Goal: Register for event/course

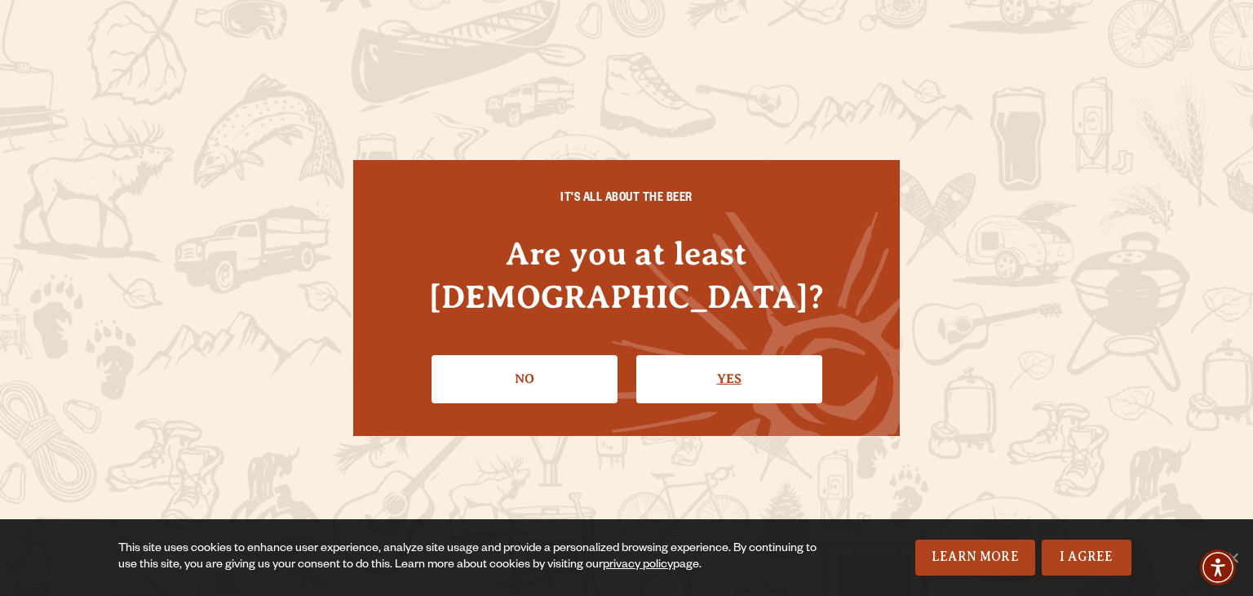
click at [666, 355] on link "Yes" at bounding box center [729, 378] width 186 height 47
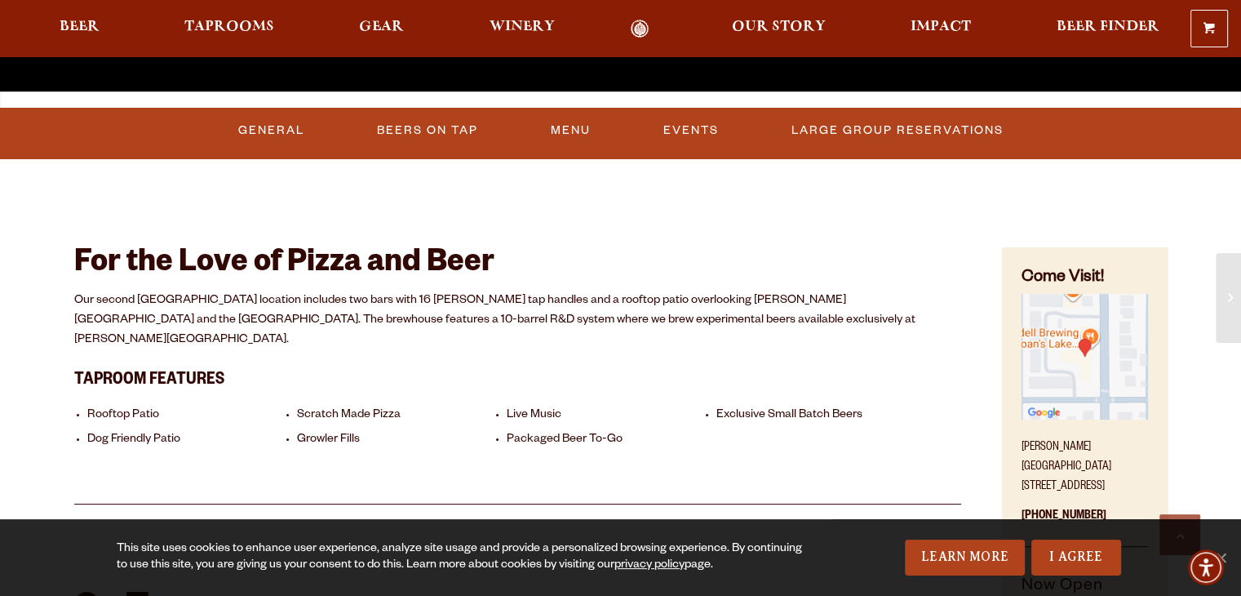
scroll to position [604, 0]
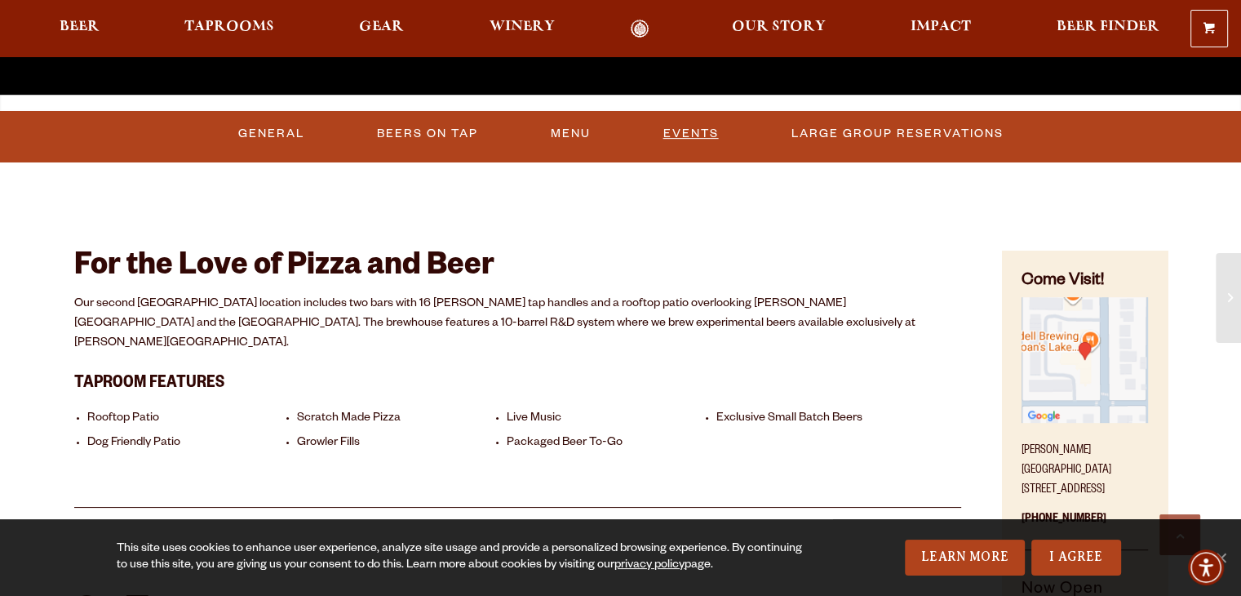
click at [708, 139] on link "Events" at bounding box center [691, 134] width 69 height 38
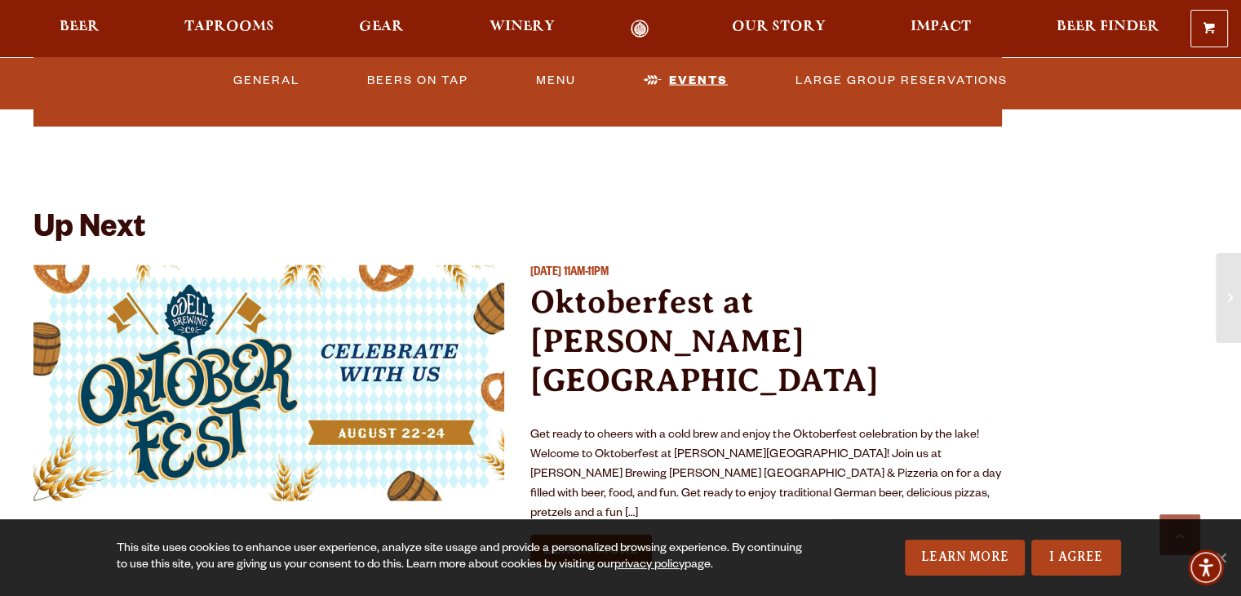
scroll to position [3409, 0]
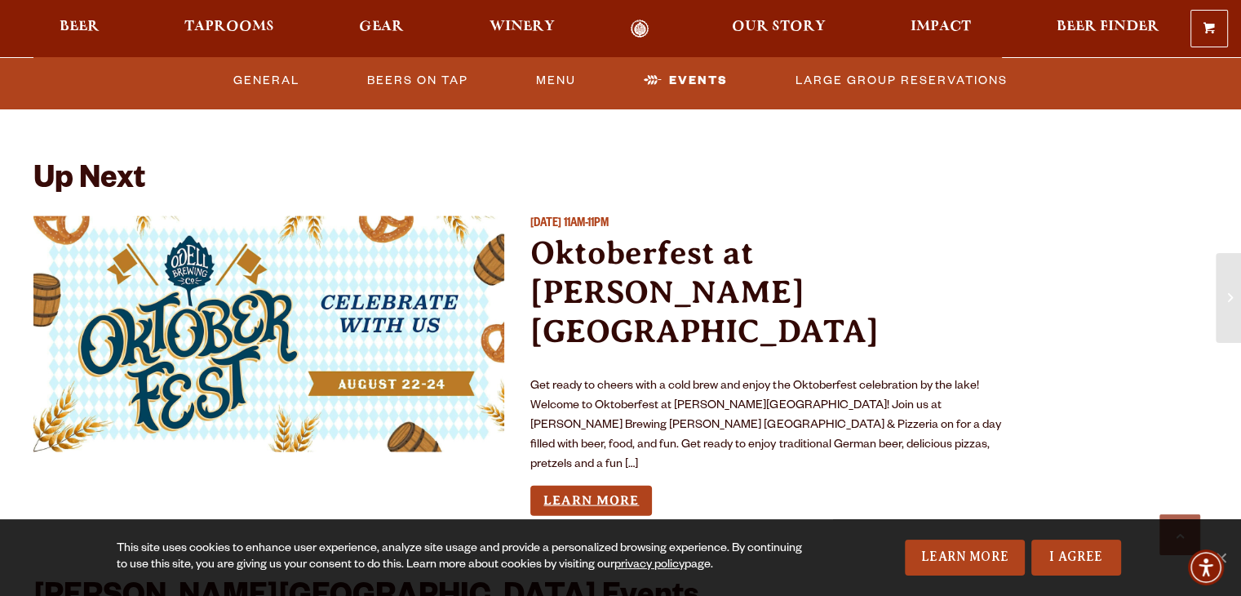
click at [622, 486] on link "Learn More" at bounding box center [591, 501] width 122 height 30
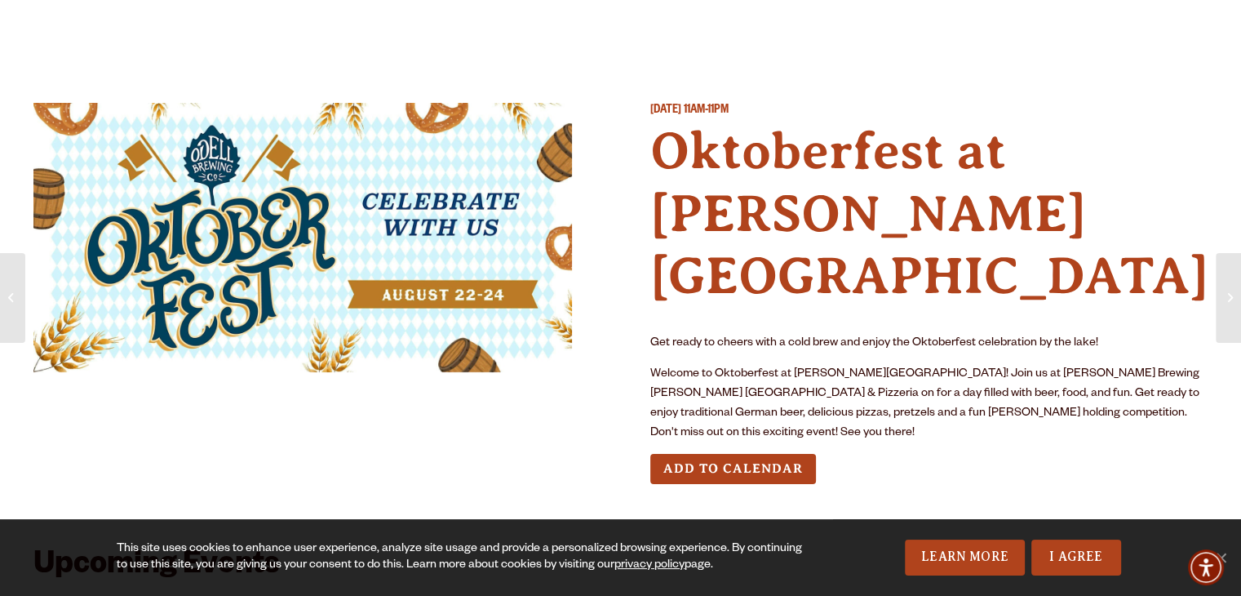
drag, startPoint x: 886, startPoint y: 411, endPoint x: 861, endPoint y: 444, distance: 41.3
click at [861, 444] on div "[DATE] 11AM-11PM Oktoberfest at [PERSON_NAME][GEOGRAPHIC_DATA] Get ready to che…" at bounding box center [620, 307] width 1175 height 486
